Goal: Task Accomplishment & Management: Use online tool/utility

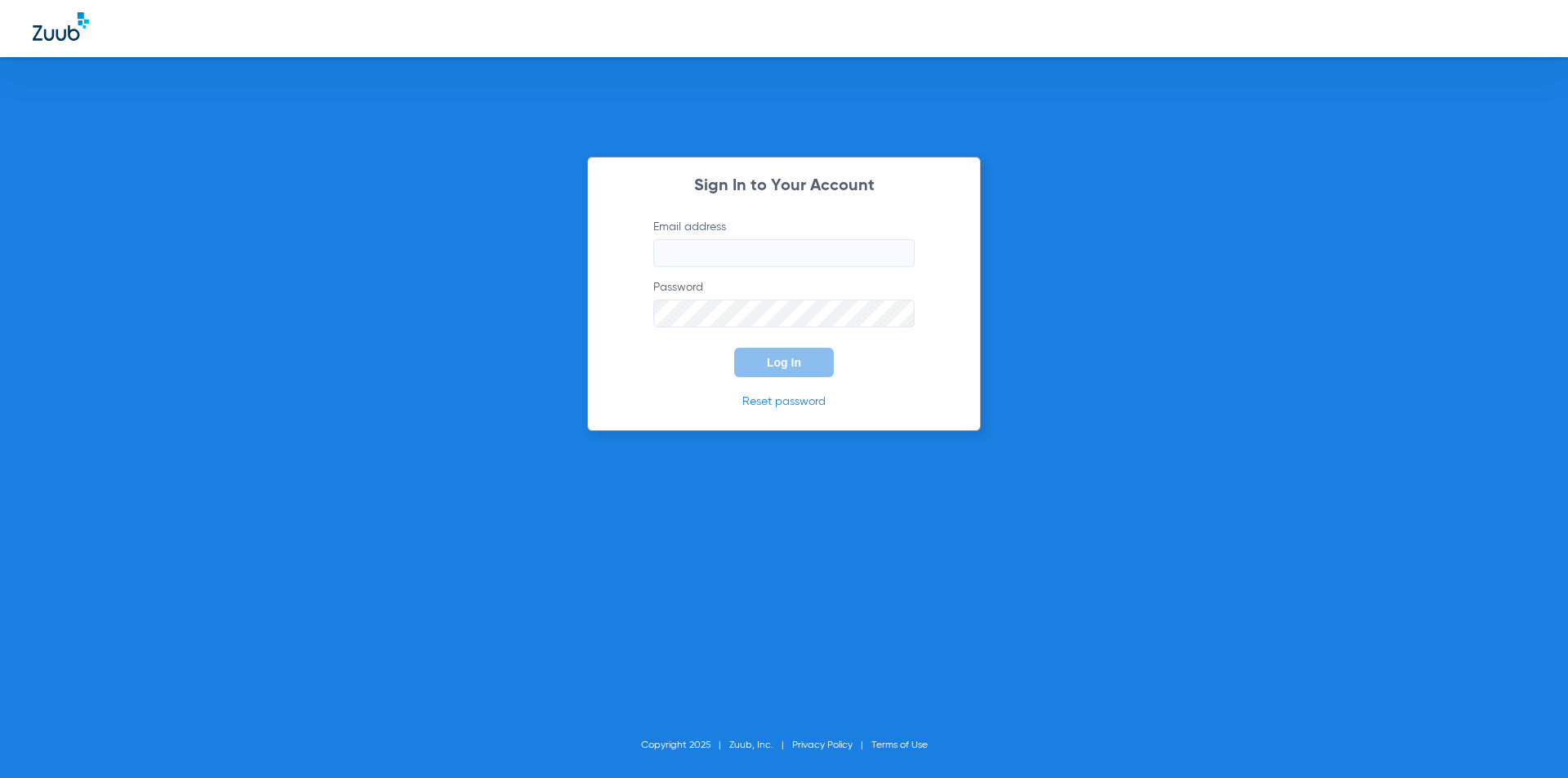
type input "[EMAIL_ADDRESS][DOMAIN_NAME]"
click at [751, 357] on button "Log In" at bounding box center [784, 362] width 99 height 30
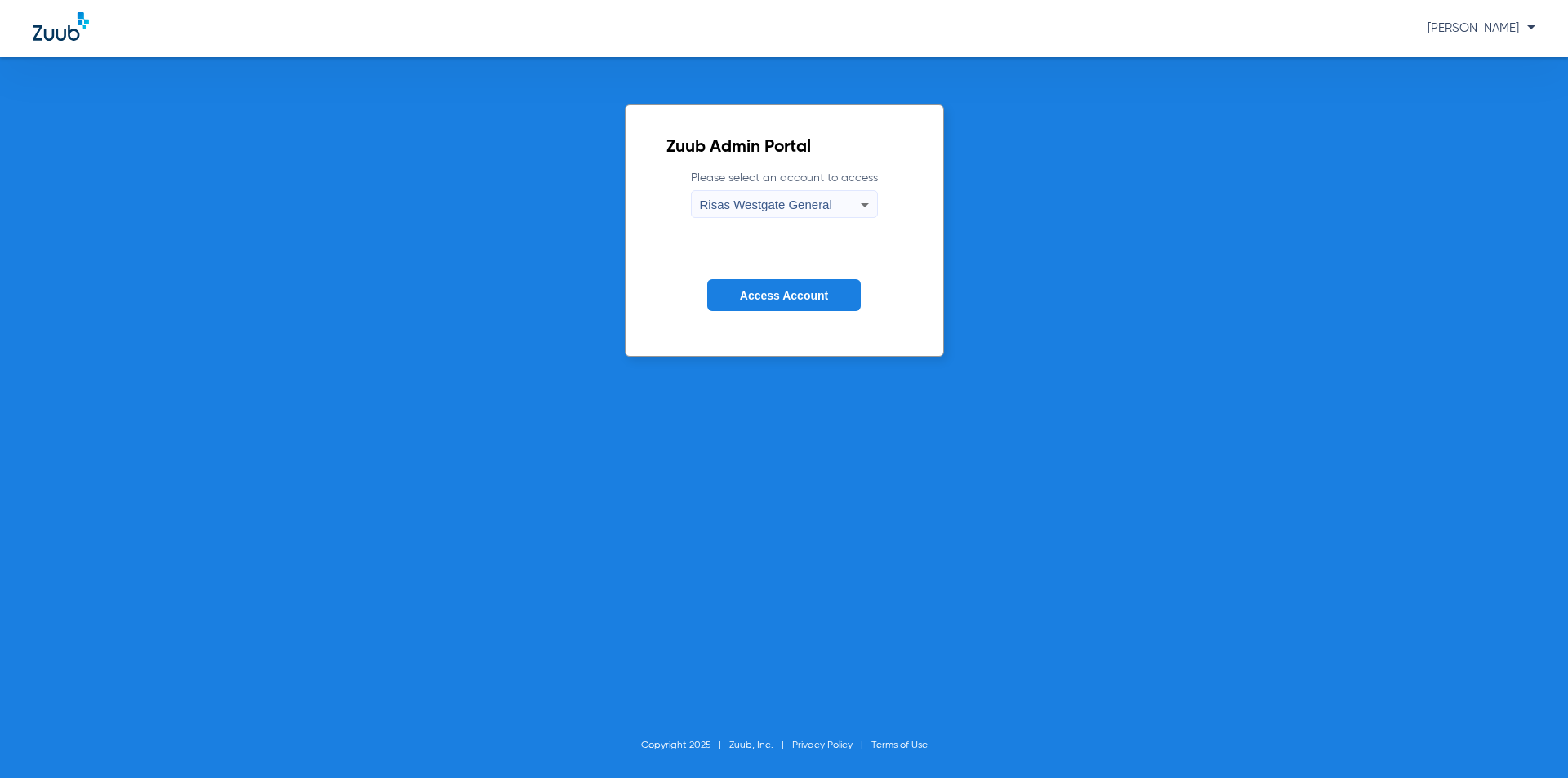
click at [798, 296] on span "Access Account" at bounding box center [784, 295] width 88 height 13
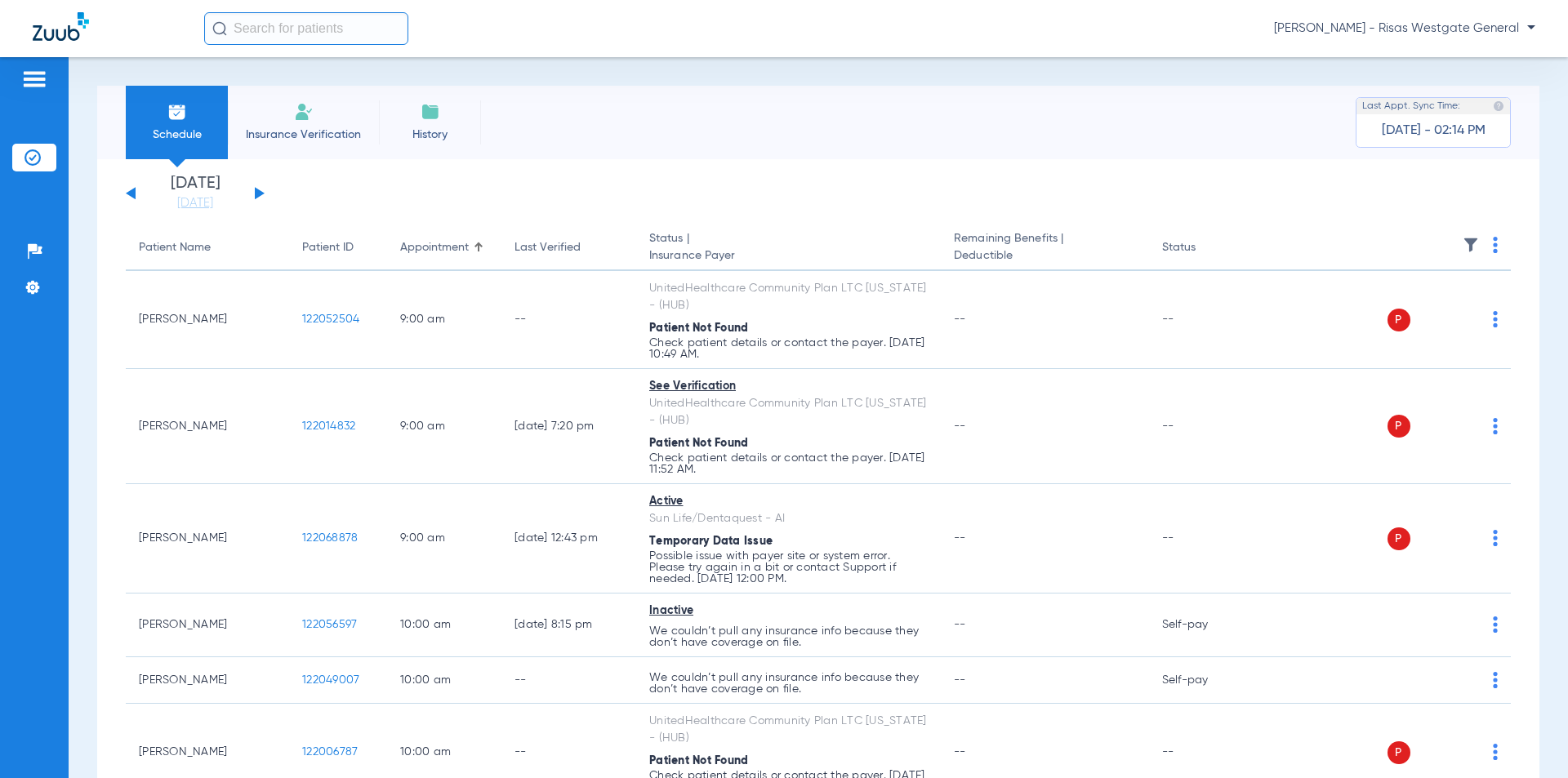
click at [316, 112] on li "Insurance Verification" at bounding box center [303, 122] width 151 height 74
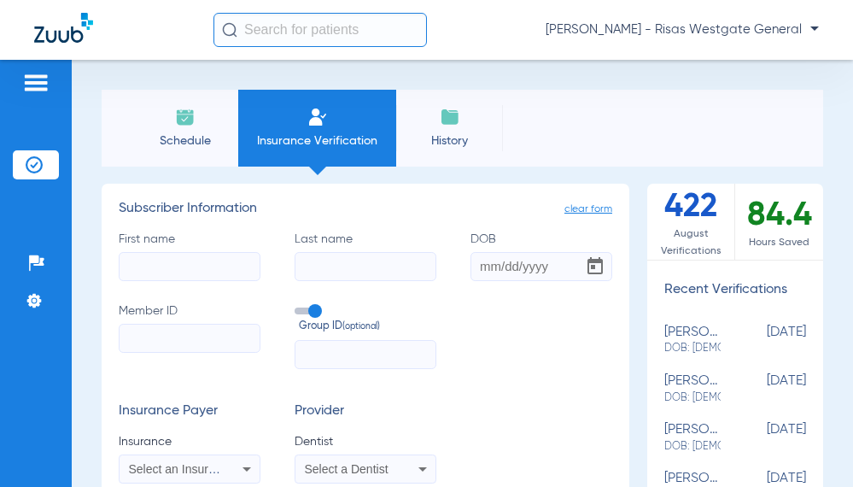
click at [175, 273] on input "First name" at bounding box center [190, 266] width 142 height 29
type input "shirletta"
type input "[PERSON_NAME]"
type input "[DATE]"
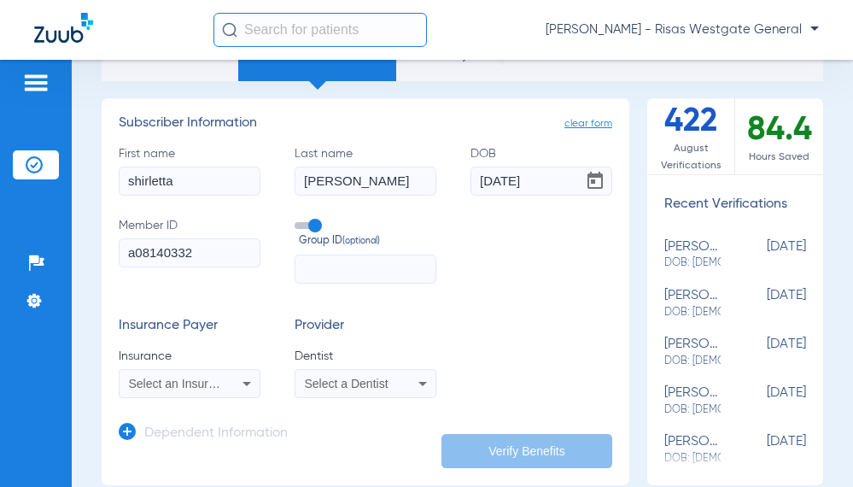
type input "a08140332"
click at [218, 383] on span "Select an Insurance" at bounding box center [182, 384] width 106 height 14
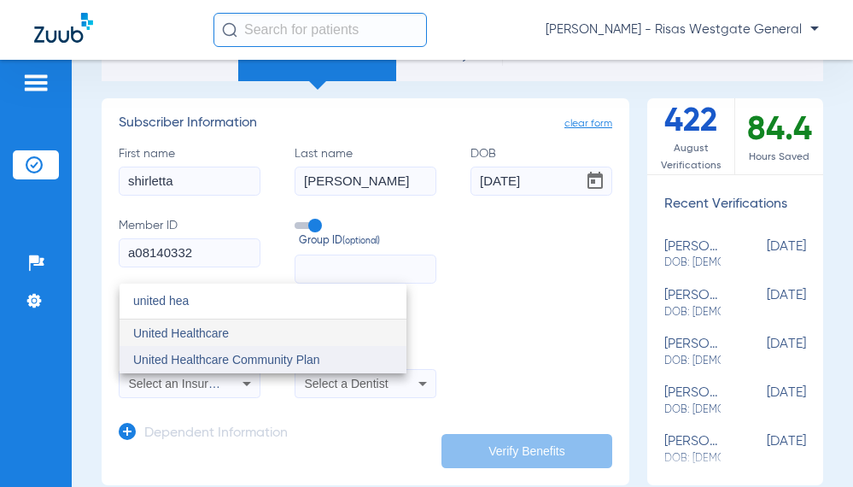
type input "united hea"
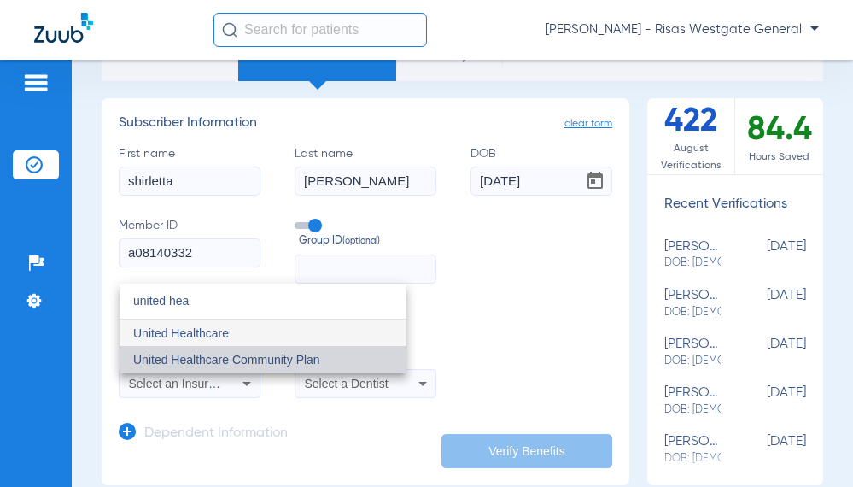
click at [237, 352] on mat-option "United Healthcare Community Plan" at bounding box center [263, 359] width 287 height 27
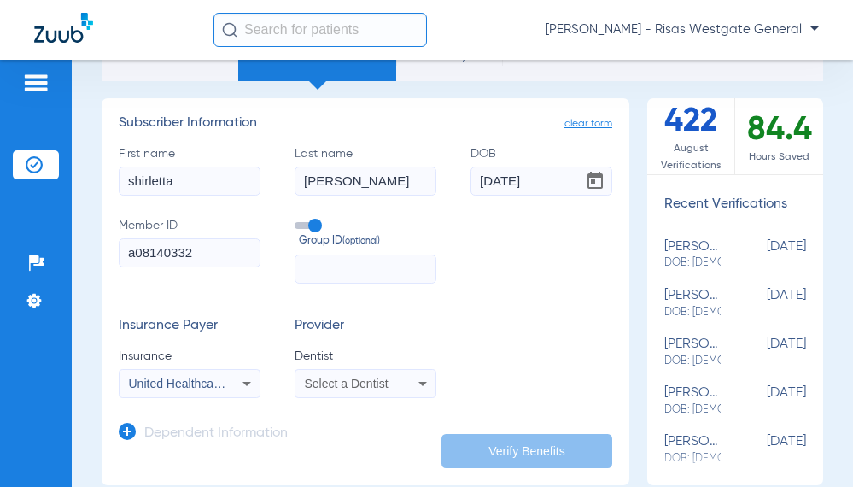
click at [379, 390] on div "Select a Dentist" at bounding box center [366, 383] width 140 height 20
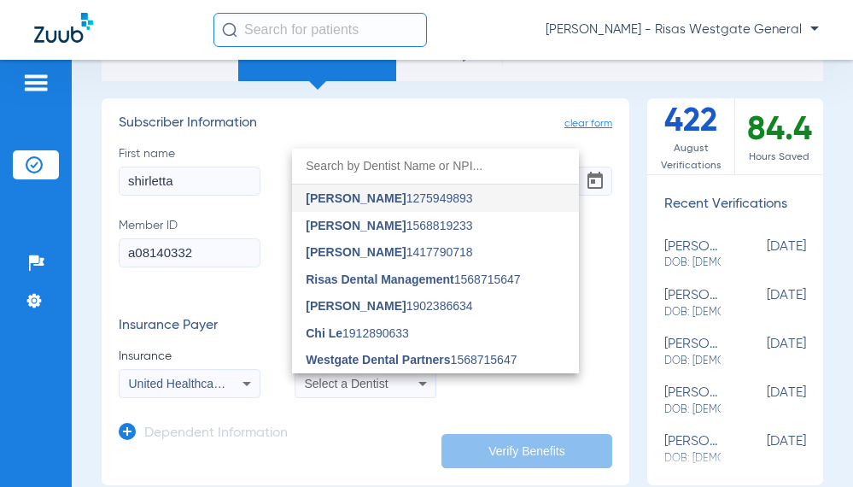
click at [360, 198] on span "[PERSON_NAME]" at bounding box center [356, 198] width 100 height 14
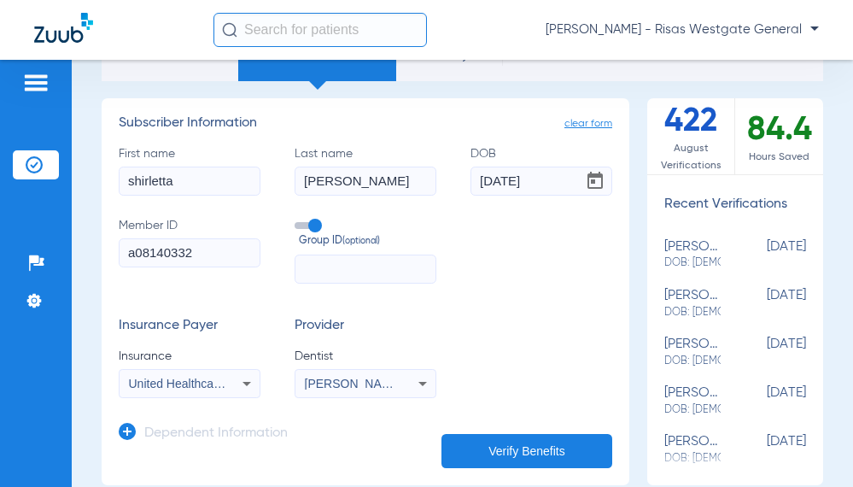
click at [496, 455] on button "Verify Benefits" at bounding box center [527, 451] width 171 height 34
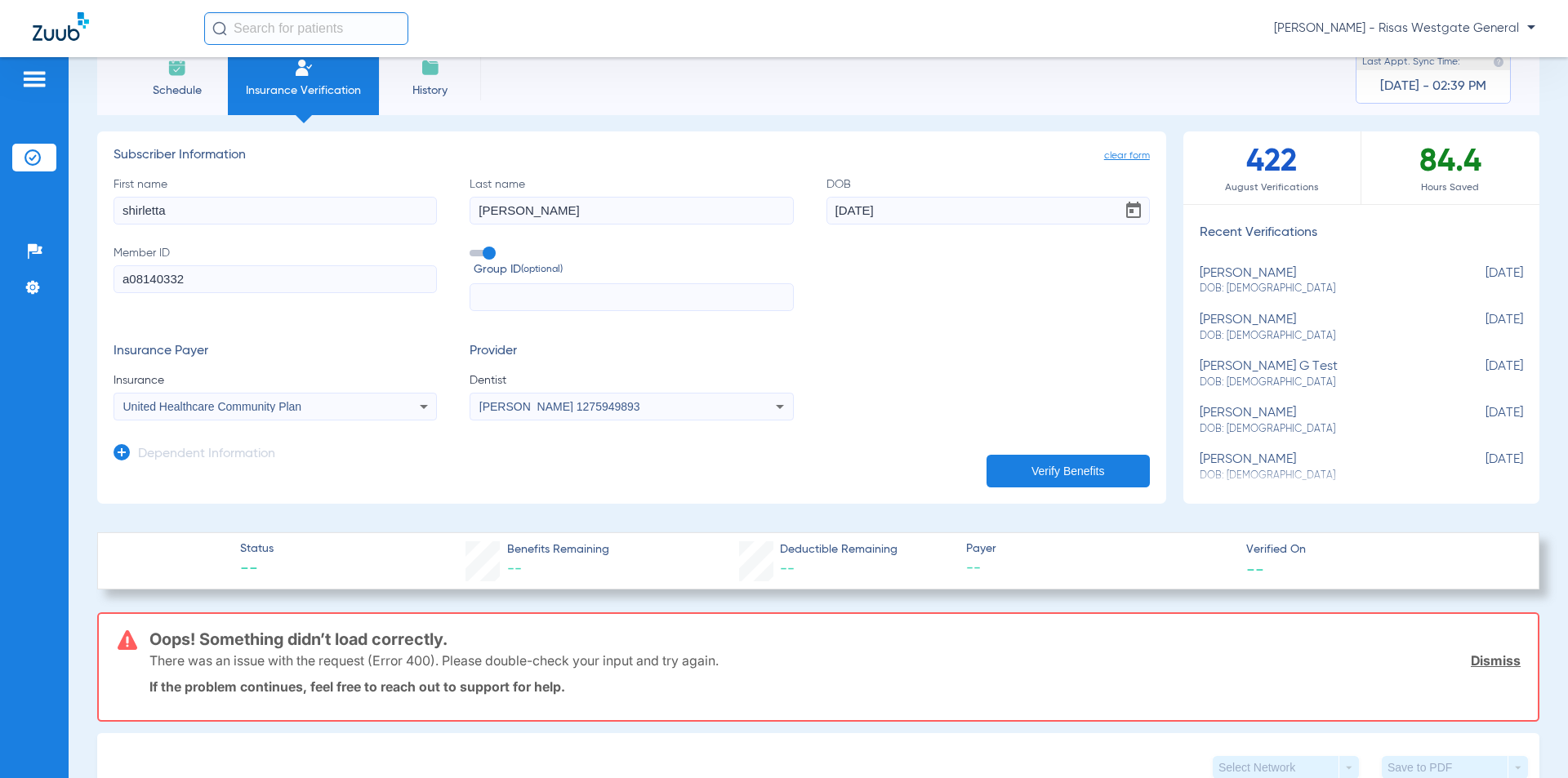
scroll to position [0, 0]
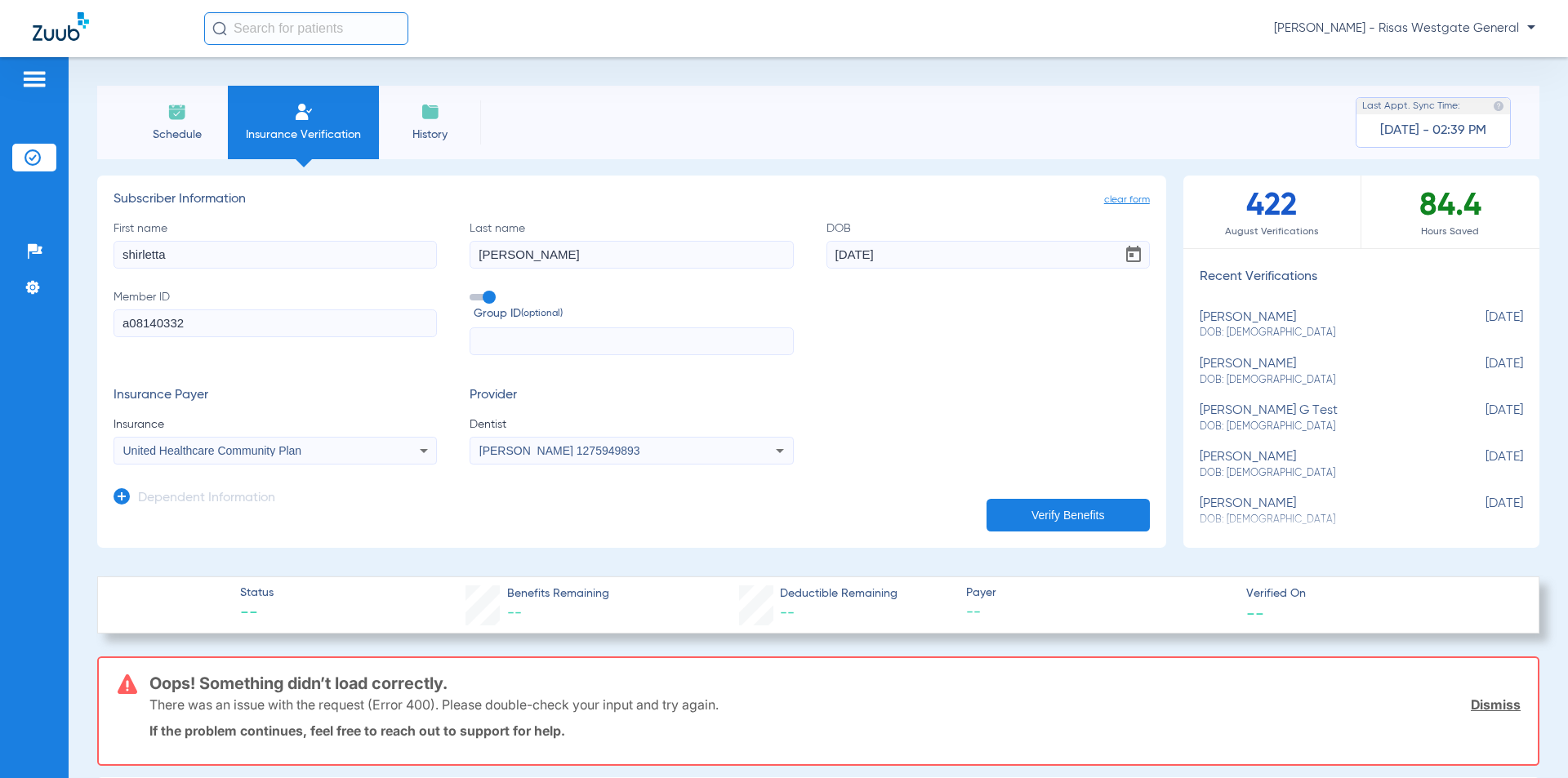
drag, startPoint x: 133, startPoint y: 327, endPoint x: 68, endPoint y: 339, distance: 66.1
click at [68, 339] on div "Patients Insurance Verification Setup Help Center Settings Schedule Insurance V…" at bounding box center [784, 446] width 1568 height 778
type input "595W23819"
click at [318, 460] on div "United Healthcare Community Plan" at bounding box center [275, 450] width 322 height 19
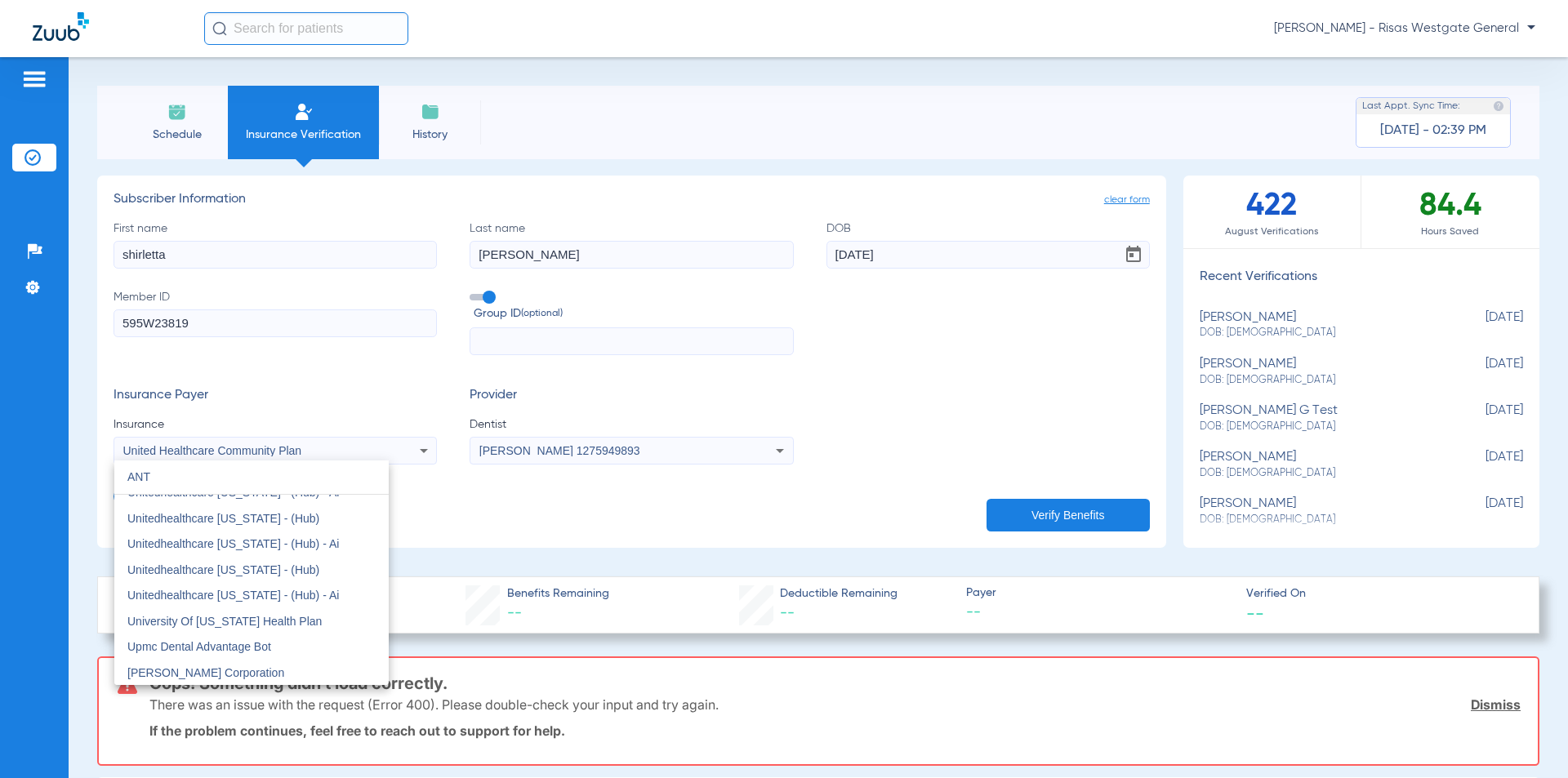
scroll to position [34, 0]
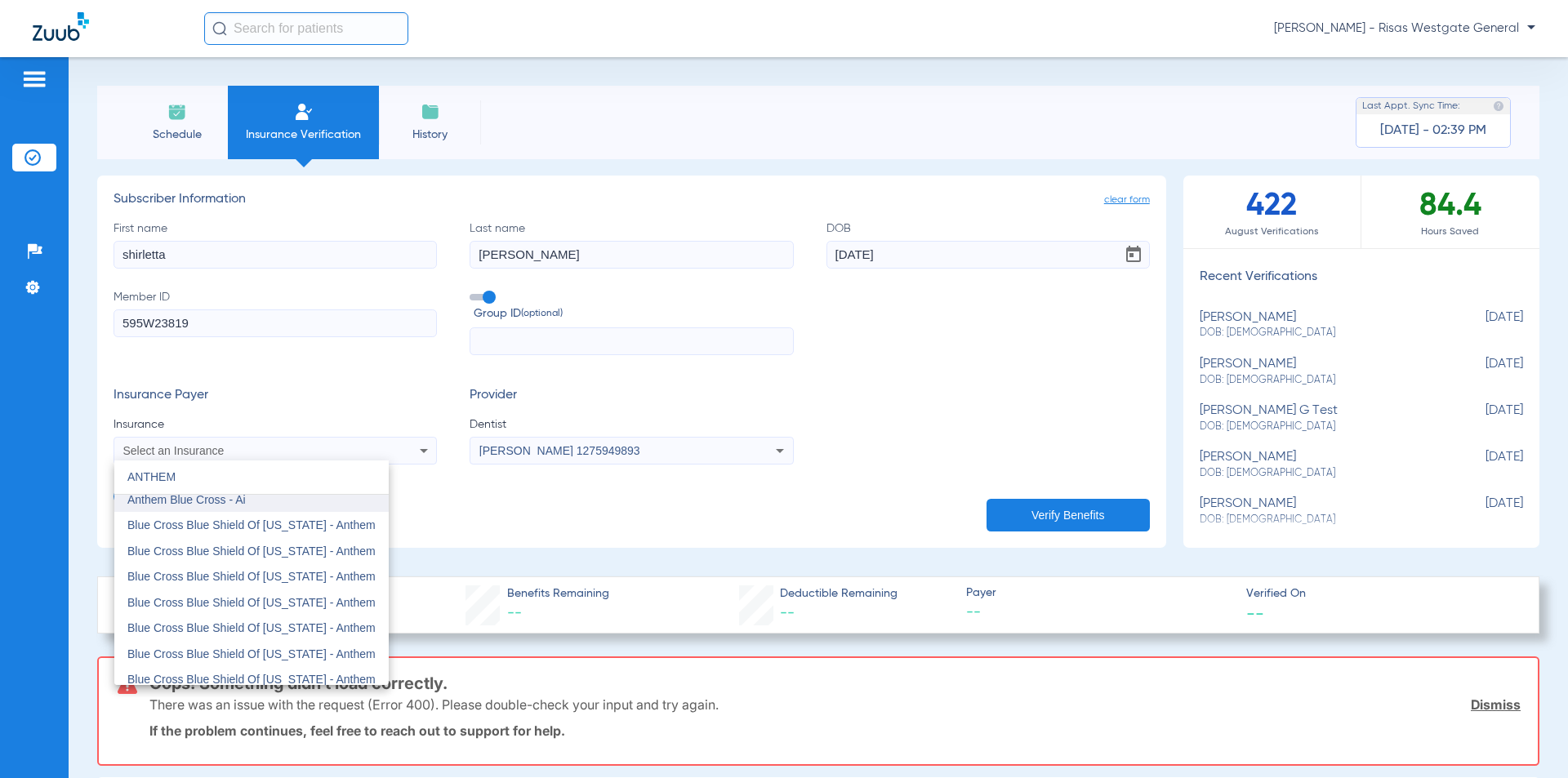
type input "ANTHEM"
click at [250, 499] on mat-option "Anthem Blue Cross - Ai" at bounding box center [251, 499] width 274 height 26
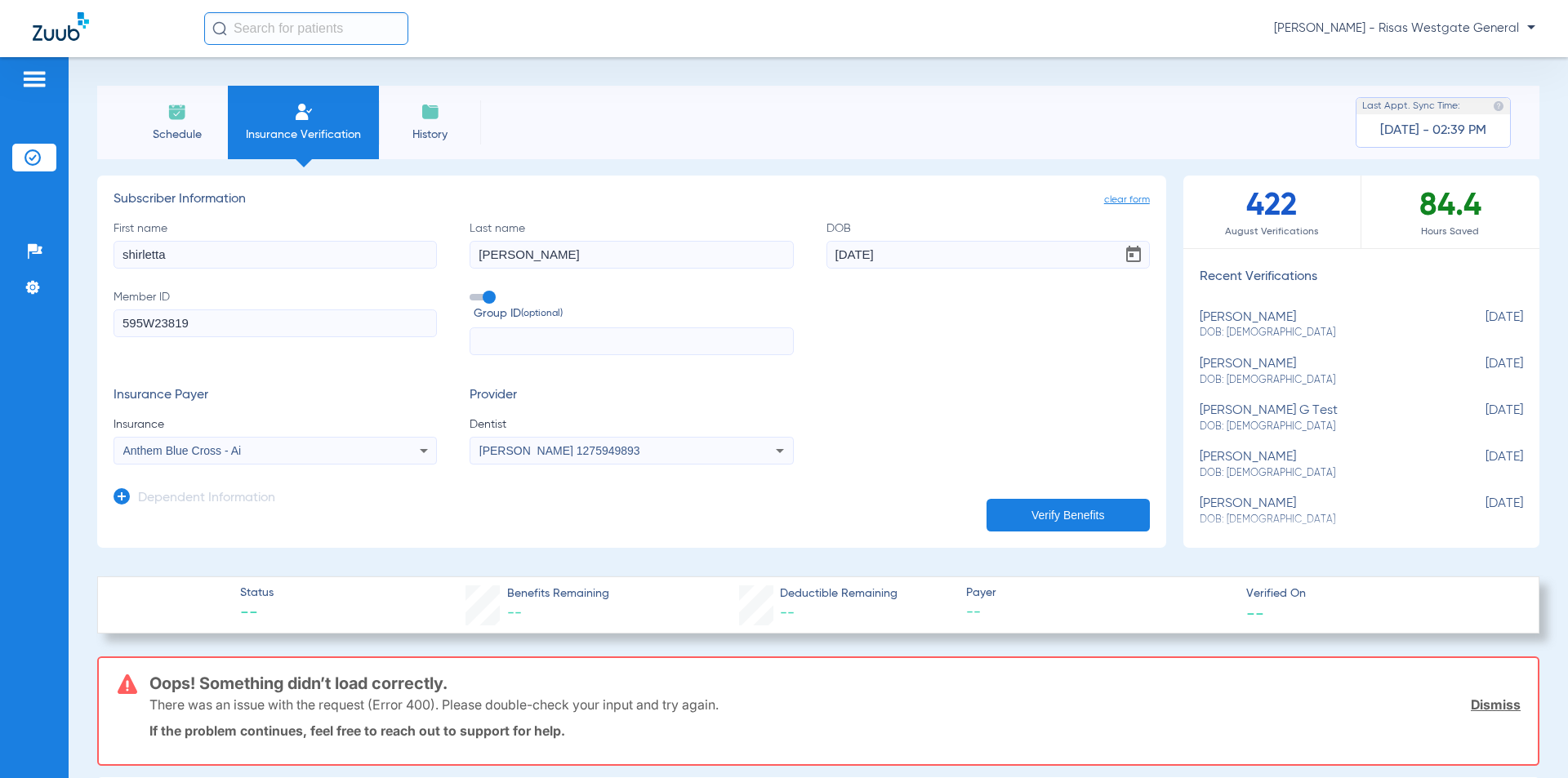
click at [1043, 512] on button "Verify Benefits" at bounding box center [1068, 515] width 163 height 32
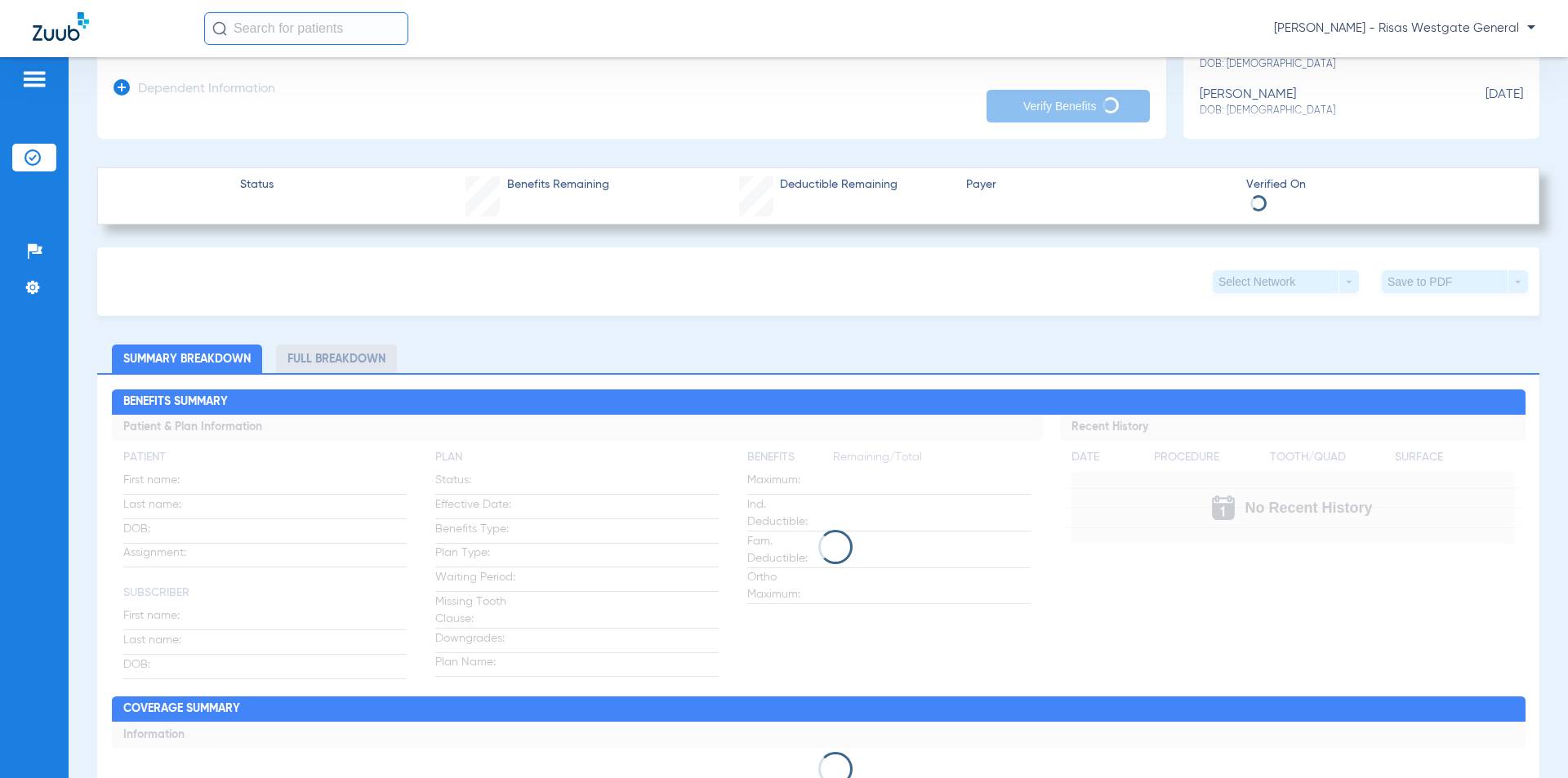
scroll to position [408, 0]
